Goal: Task Accomplishment & Management: Manage account settings

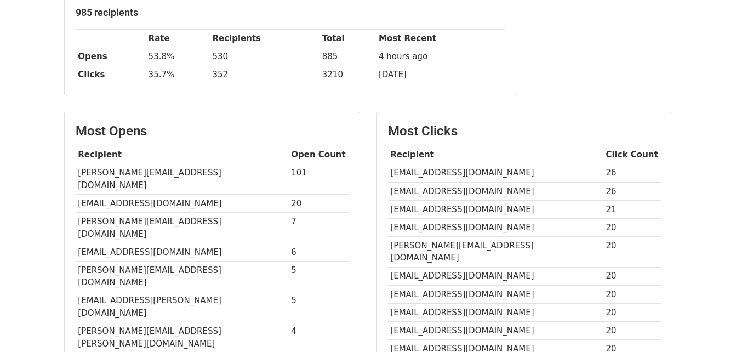
scroll to position [168, 0]
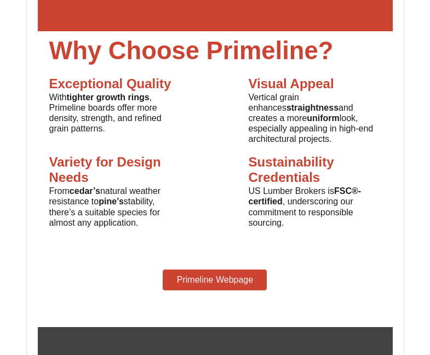
scroll to position [4713, 0]
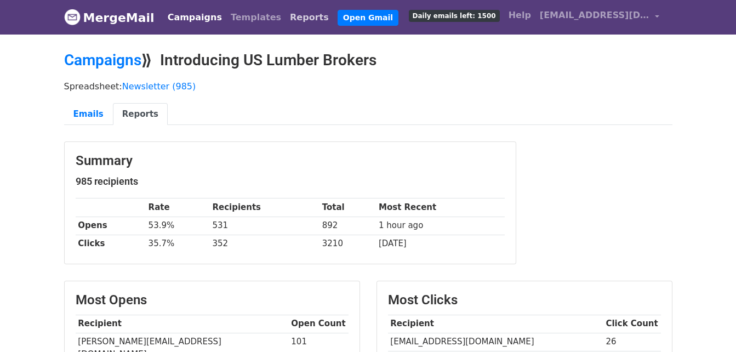
click at [286, 14] on link "Reports" at bounding box center [310, 18] width 48 height 22
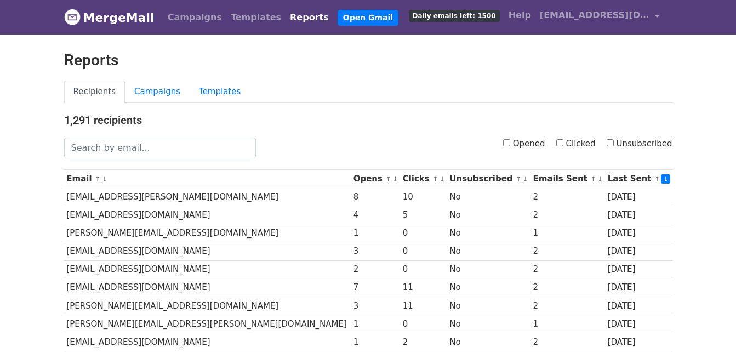
click at [613, 142] on input "Unsubscribed" at bounding box center [610, 142] width 7 height 7
checkbox input "true"
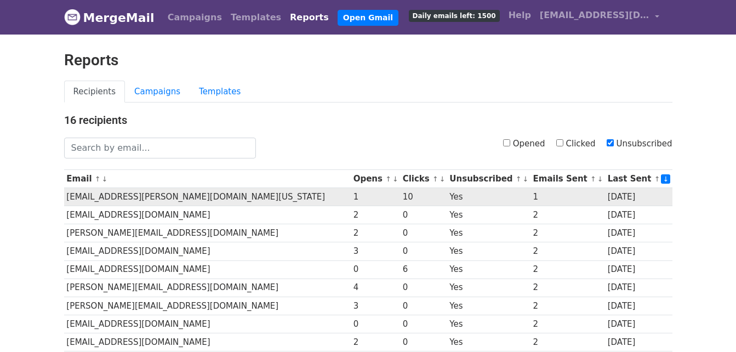
click at [155, 194] on td "Thea.Luong@tpwd.texas.gov" at bounding box center [207, 197] width 287 height 18
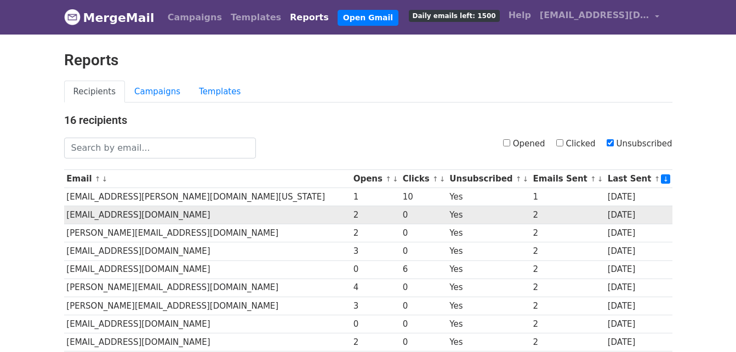
click at [151, 219] on td "tterrill@spectrumpc.com" at bounding box center [207, 215] width 287 height 18
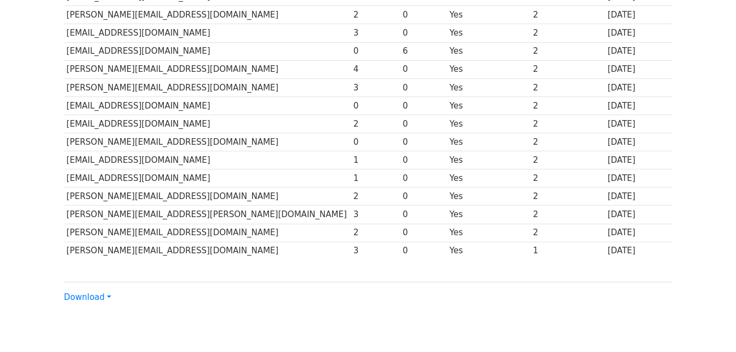
scroll to position [219, 0]
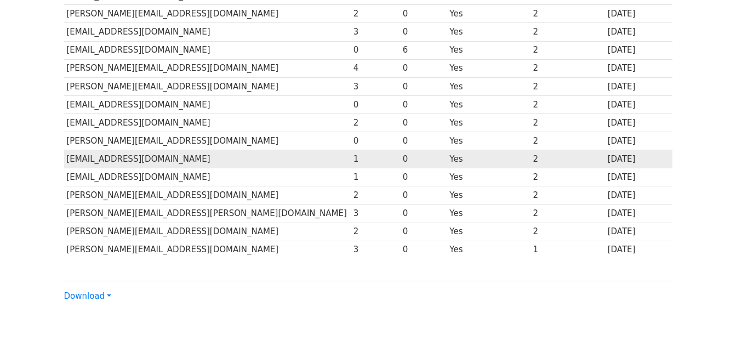
click at [112, 159] on td "jpiraino@in-architects.com" at bounding box center [207, 159] width 287 height 18
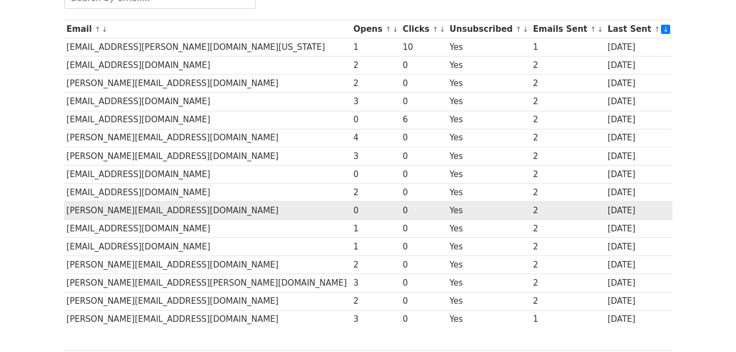
scroll to position [164, 0]
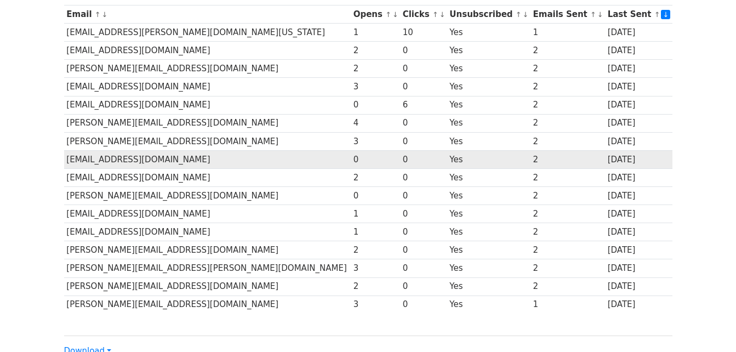
click at [100, 166] on td "jpape@hedk.com" at bounding box center [207, 159] width 287 height 18
drag, startPoint x: 129, startPoint y: 159, endPoint x: 66, endPoint y: 159, distance: 63.6
click at [66, 159] on td "jpape@hedk.com" at bounding box center [207, 159] width 287 height 18
copy td "jpape@hedk.com"
